Goal: Navigation & Orientation: Find specific page/section

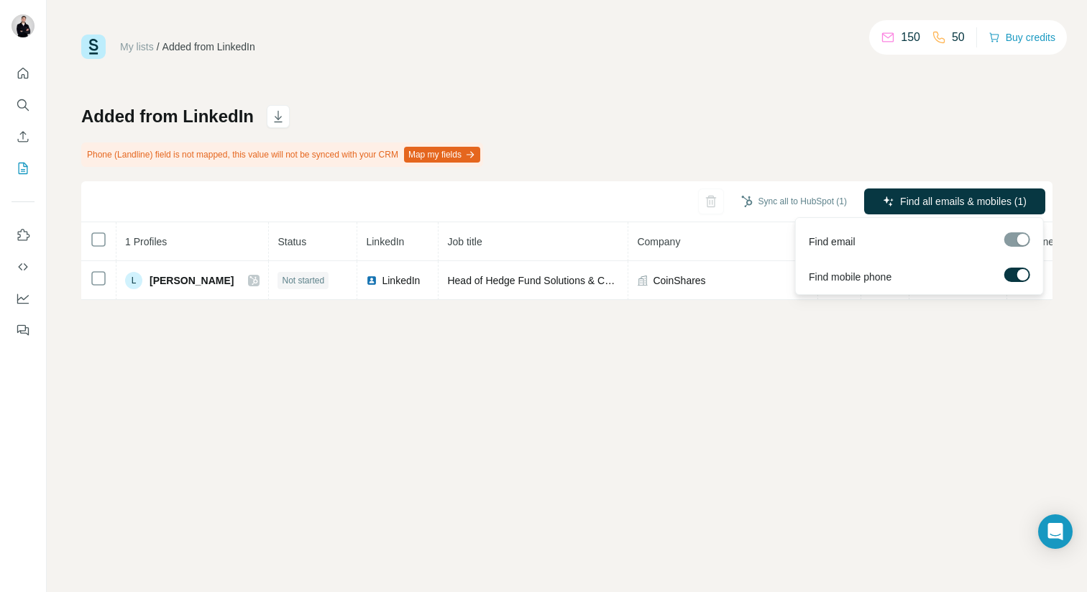
click at [1023, 239] on div at bounding box center [1017, 239] width 26 height 14
click at [914, 139] on div "Added from LinkedIn Phone (Landline) field is not mapped, this value will not b…" at bounding box center [566, 202] width 971 height 195
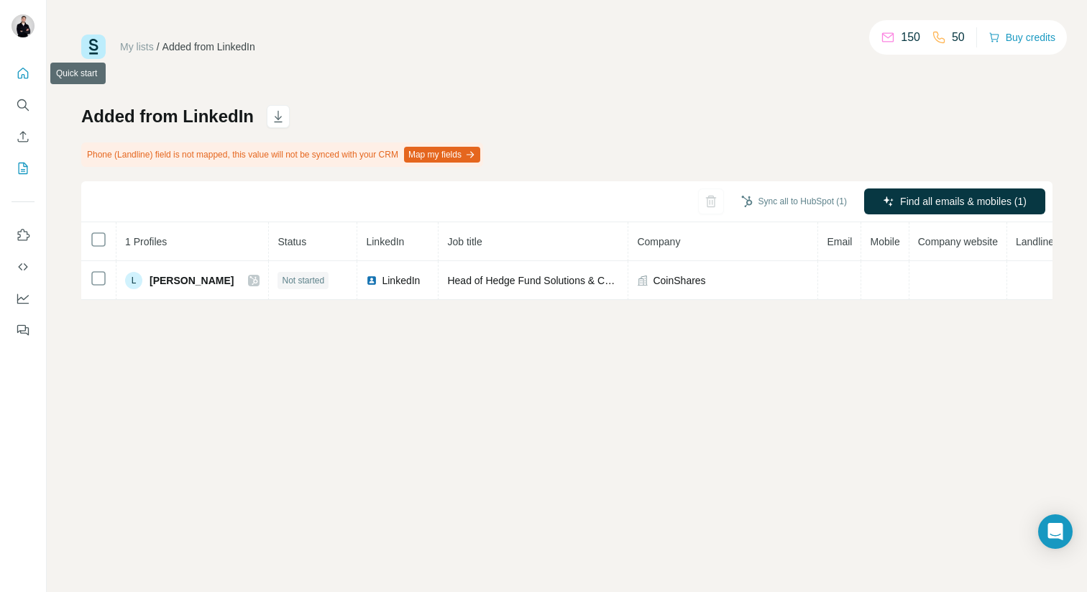
click at [26, 80] on button "Quick start" at bounding box center [22, 73] width 23 height 26
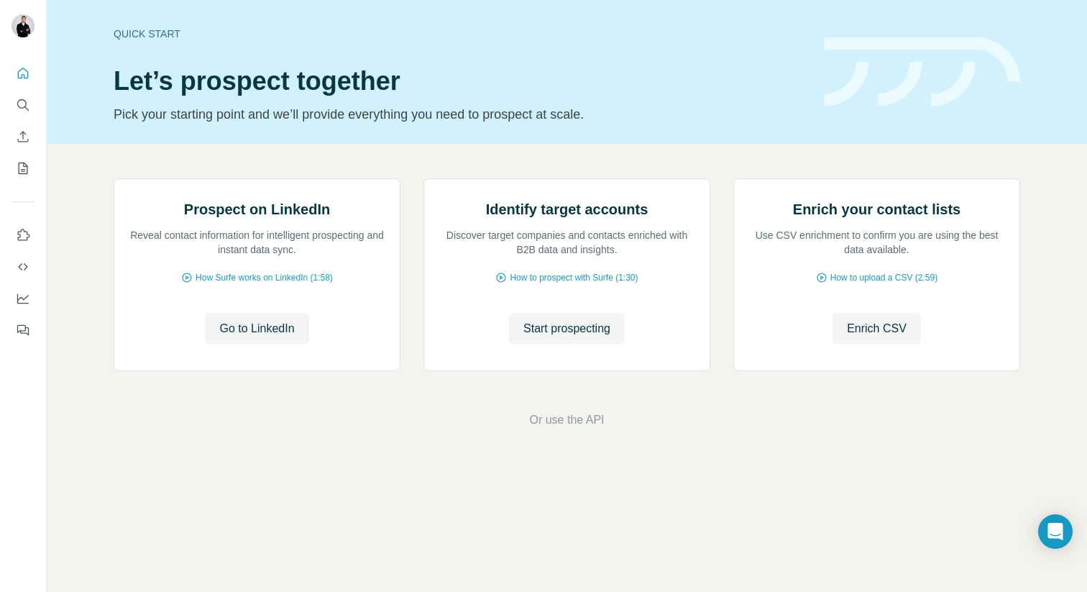
scroll to position [29, 0]
click at [28, 170] on icon "My lists" at bounding box center [23, 168] width 14 height 14
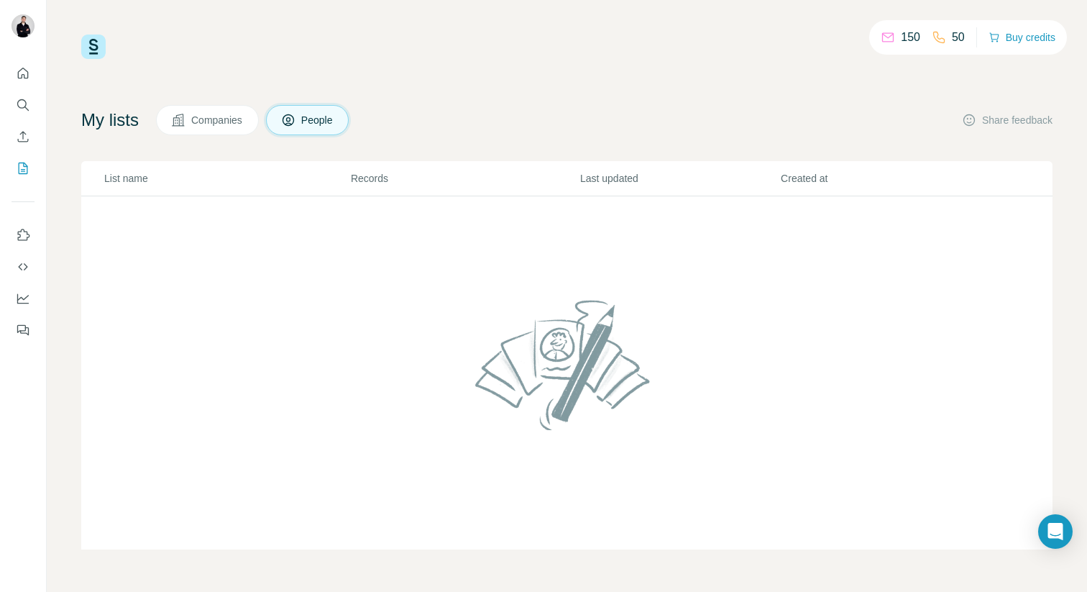
click at [226, 126] on span "Companies" at bounding box center [217, 120] width 52 height 14
click at [324, 121] on span "People" at bounding box center [317, 120] width 33 height 14
click at [244, 122] on span "Companies" at bounding box center [217, 120] width 52 height 14
click at [309, 127] on button "People" at bounding box center [307, 120] width 83 height 30
click at [209, 121] on span "Companies" at bounding box center [217, 120] width 52 height 14
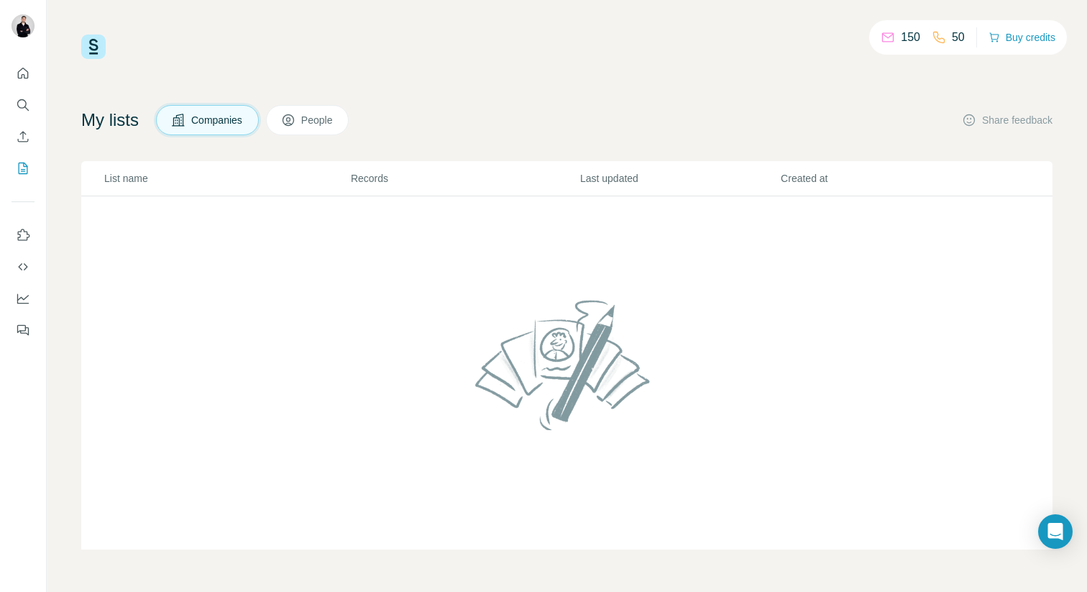
click at [302, 129] on button "People" at bounding box center [307, 120] width 83 height 30
